Goal: Transaction & Acquisition: Purchase product/service

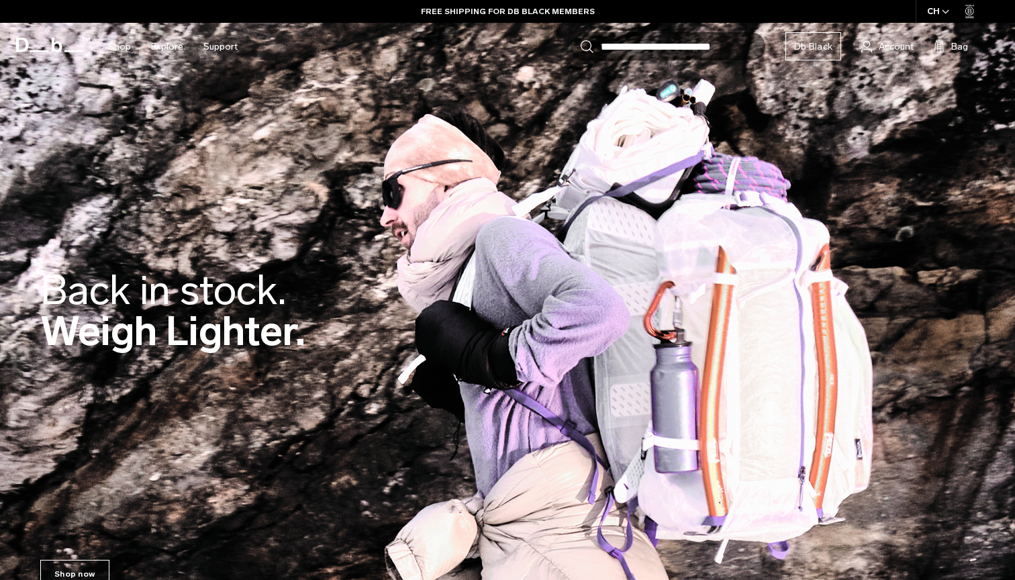
click at [185, 344] on h2 "Back in stock. Weigh Lighter." at bounding box center [172, 311] width 265 height 82
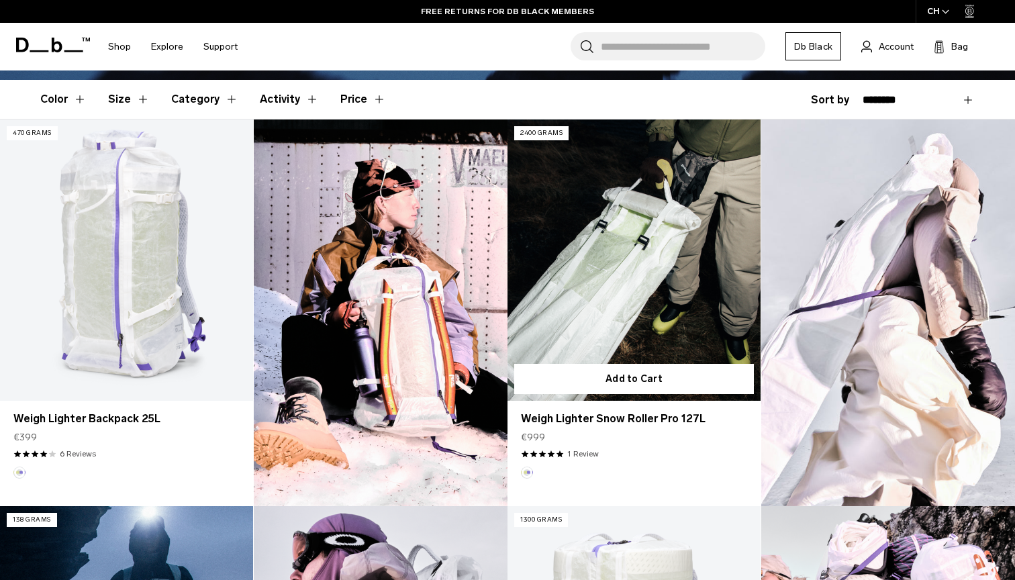
scroll to position [356, 0]
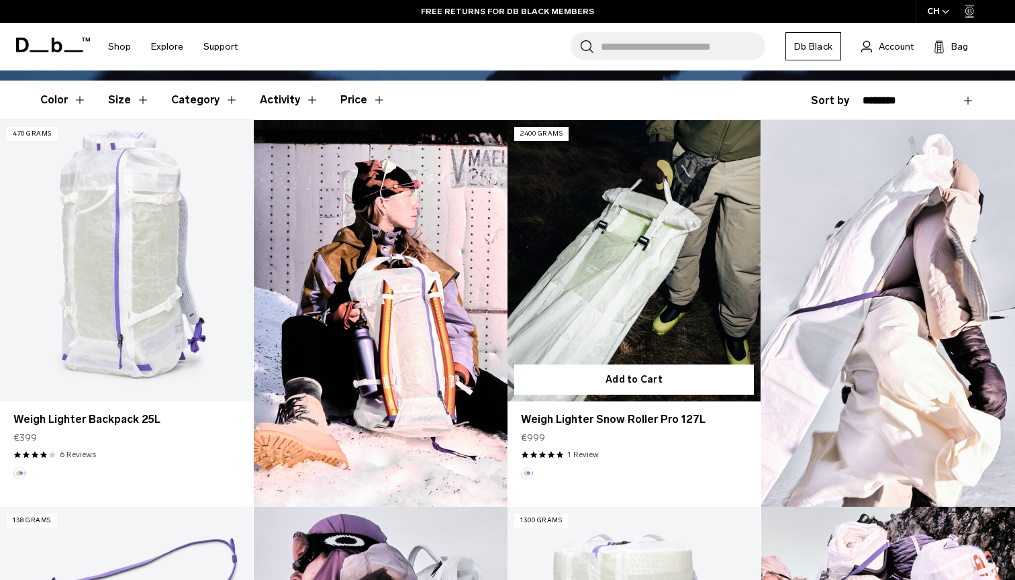
click at [623, 215] on link "Weigh Lighter Snow Roller Pro 127L" at bounding box center [633, 260] width 253 height 281
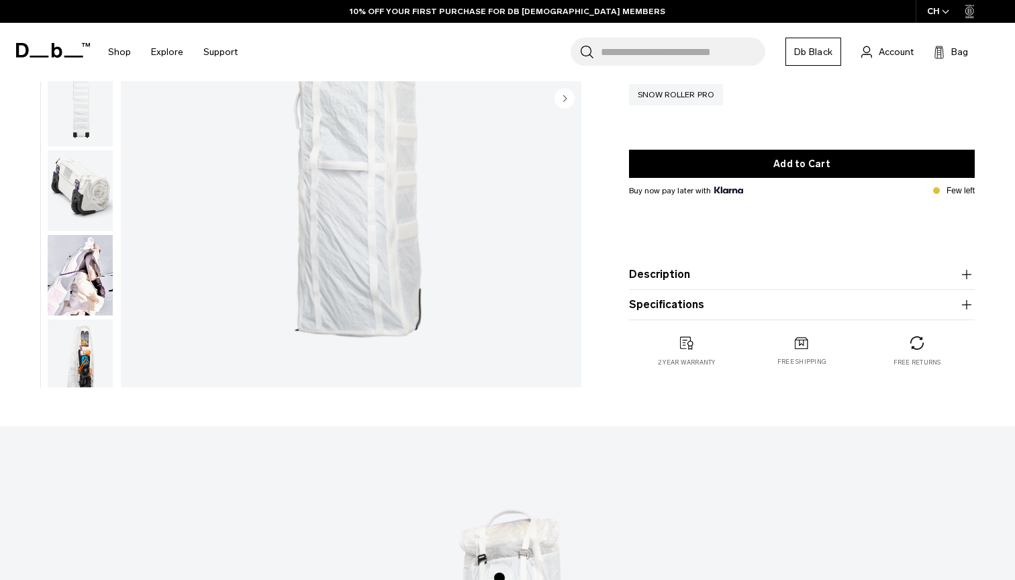
scroll to position [286, 0]
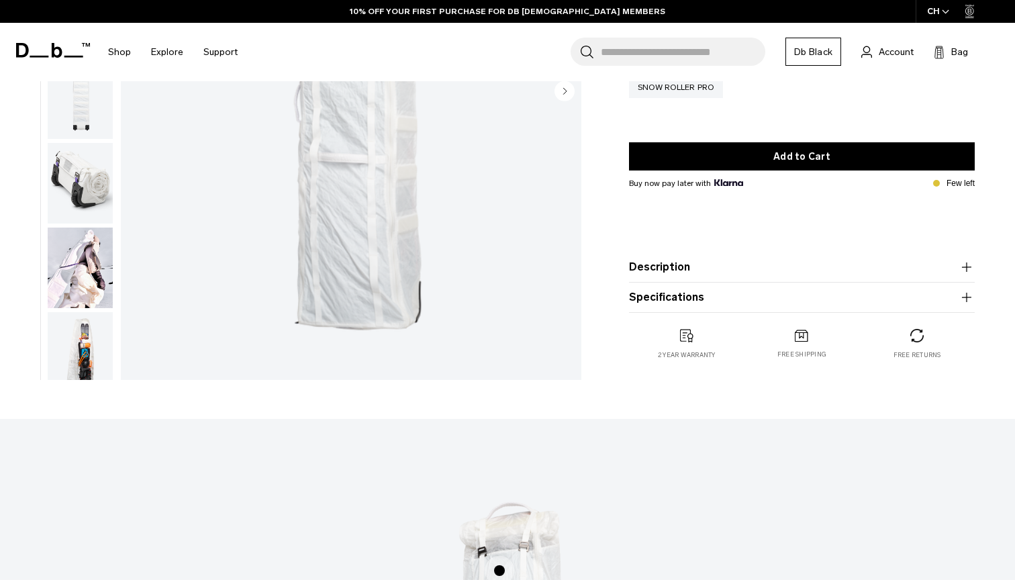
click at [63, 188] on img "button" at bounding box center [80, 183] width 65 height 81
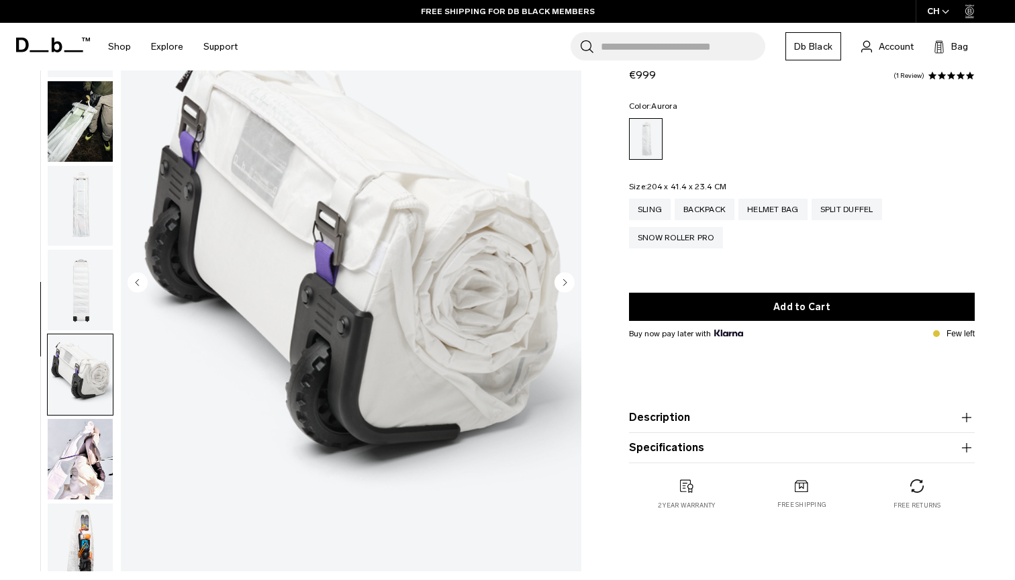
scroll to position [102, 0]
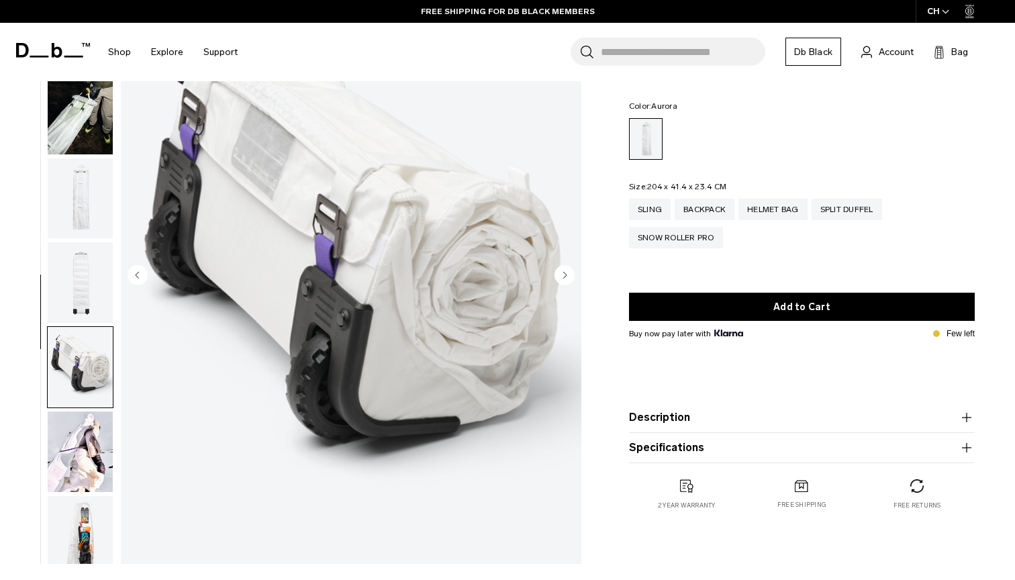
click at [81, 298] on img "button" at bounding box center [80, 282] width 65 height 81
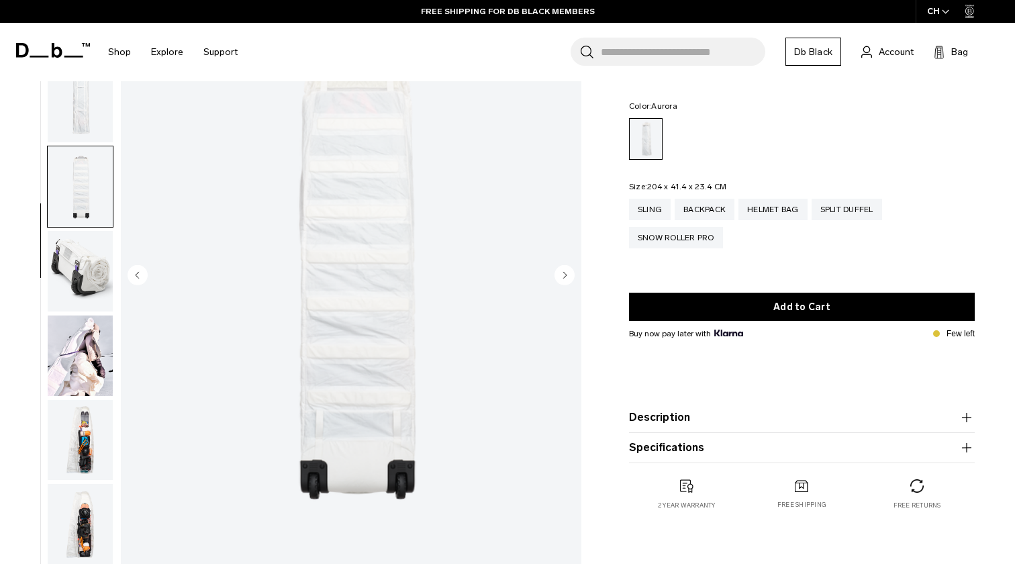
scroll to position [103, 0]
click at [94, 364] on img "button" at bounding box center [80, 354] width 65 height 81
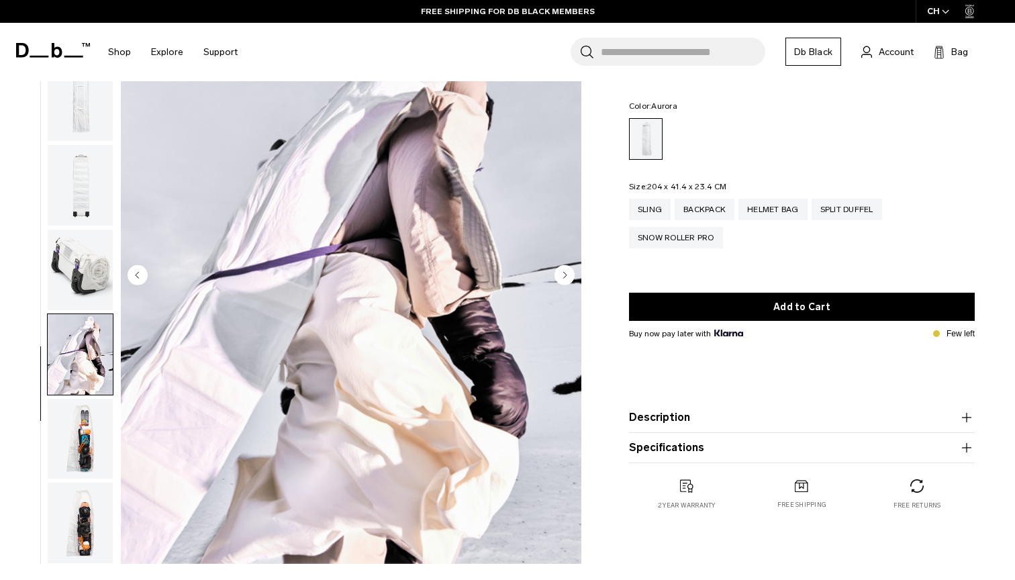
click at [88, 430] on img "button" at bounding box center [80, 439] width 65 height 81
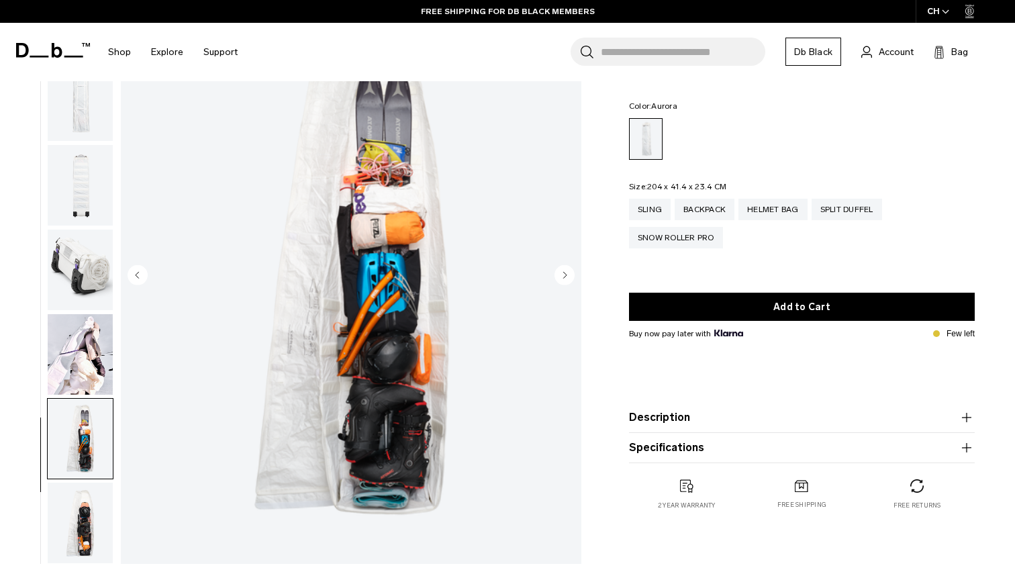
click at [87, 495] on img "button" at bounding box center [80, 523] width 65 height 81
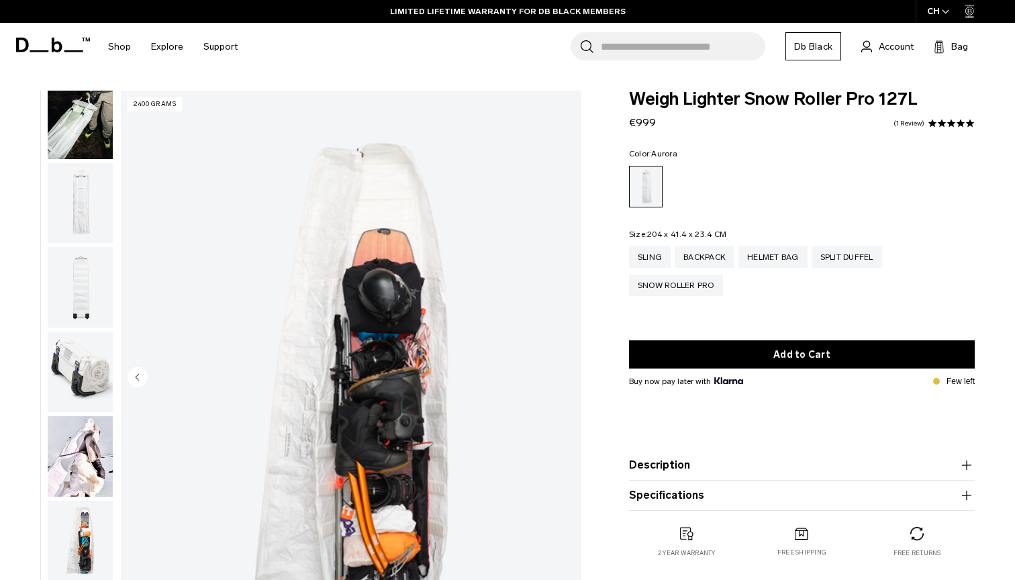
scroll to position [0, 0]
click at [656, 254] on div "Sling" at bounding box center [650, 256] width 42 height 21
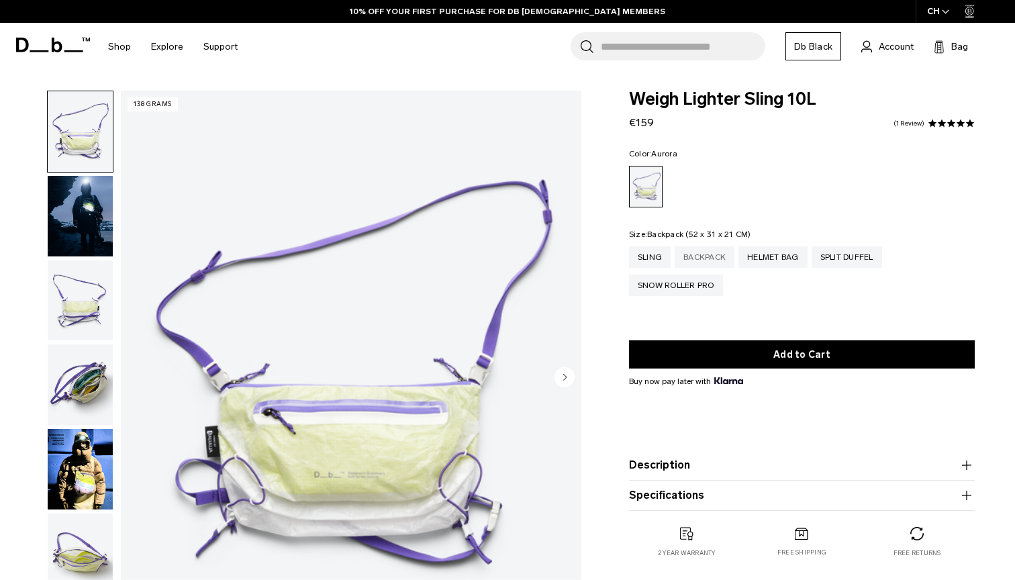
click at [709, 264] on div "Backpack" at bounding box center [704, 256] width 60 height 21
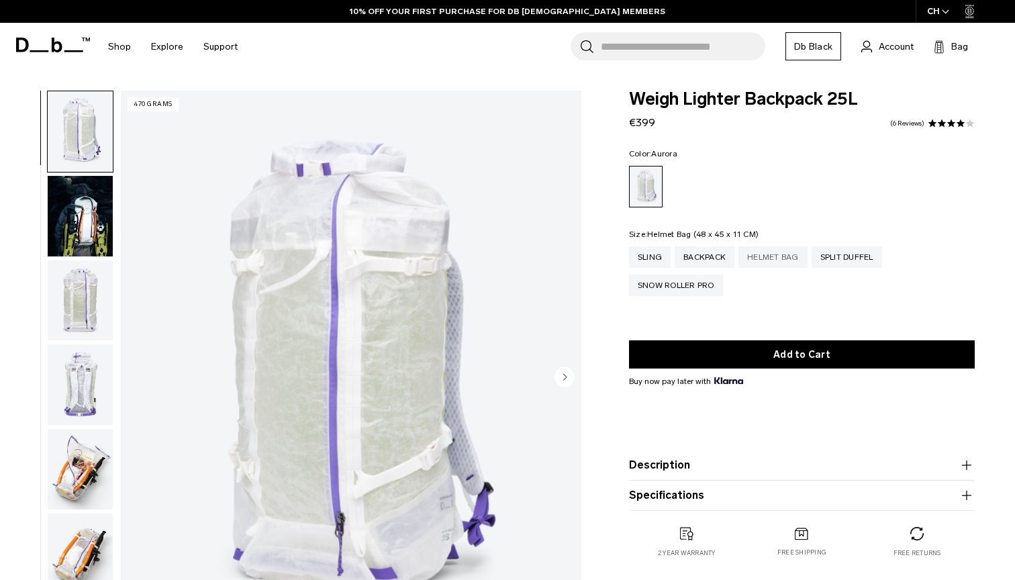
click at [770, 256] on div "Helmet Bag" at bounding box center [772, 256] width 69 height 21
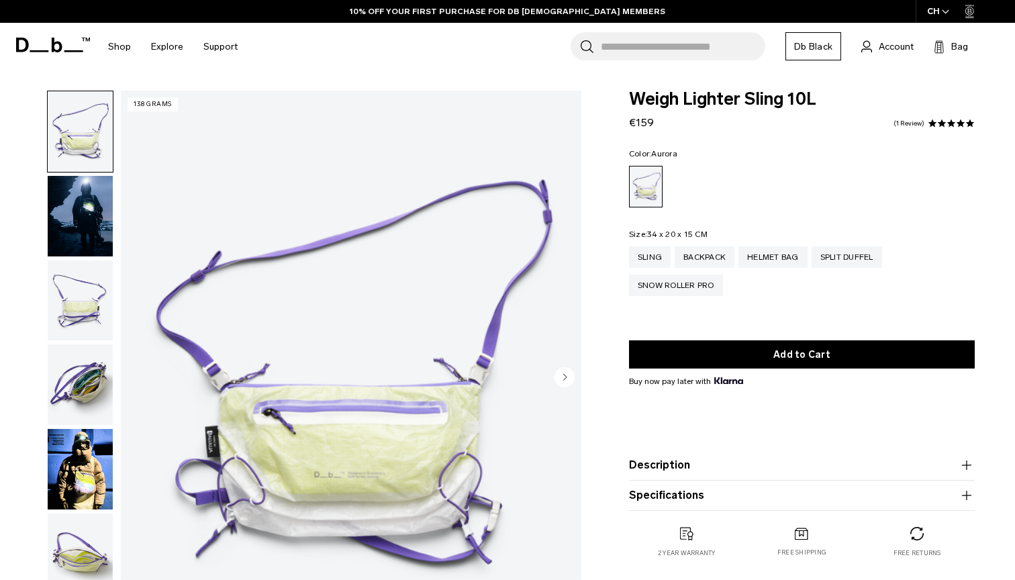
click at [85, 226] on img "button" at bounding box center [80, 216] width 65 height 81
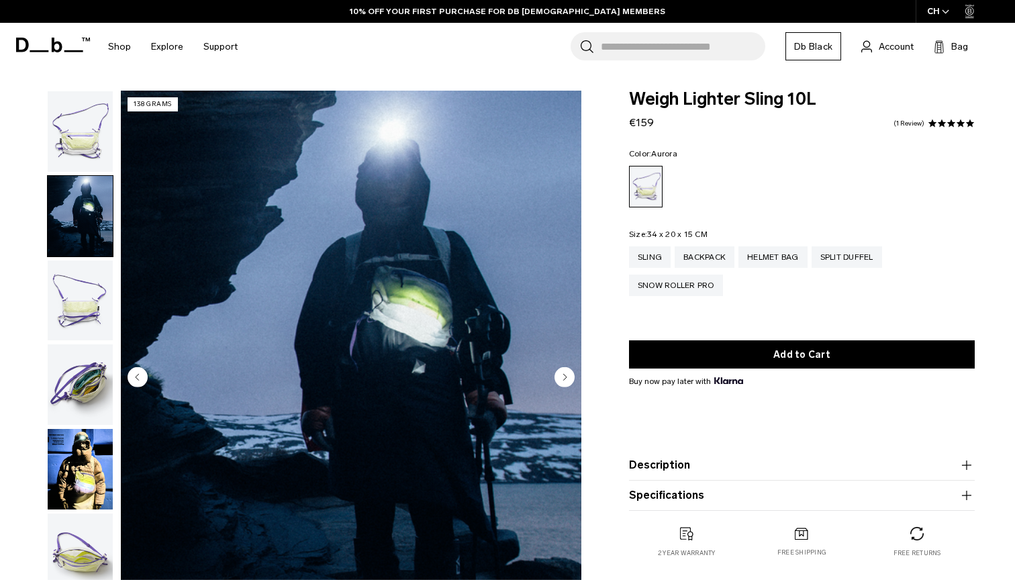
click at [95, 300] on img "button" at bounding box center [80, 300] width 65 height 81
